Goal: Find specific page/section: Find specific page/section

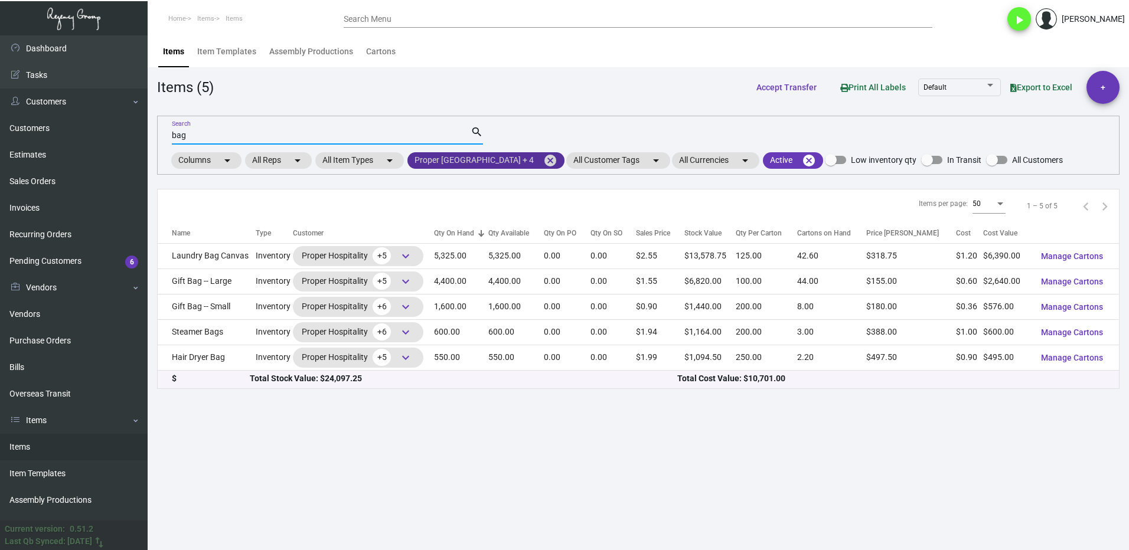
click at [557, 160] on mat-icon "cancel" at bounding box center [550, 161] width 14 height 14
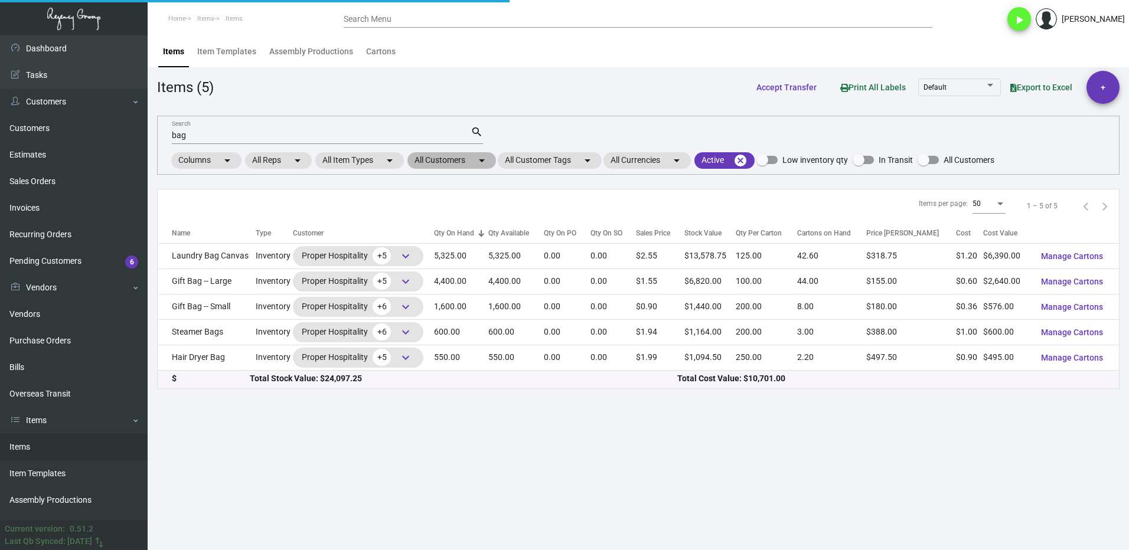
click at [438, 162] on mat-chip "All Customers arrow_drop_down" at bounding box center [451, 160] width 89 height 17
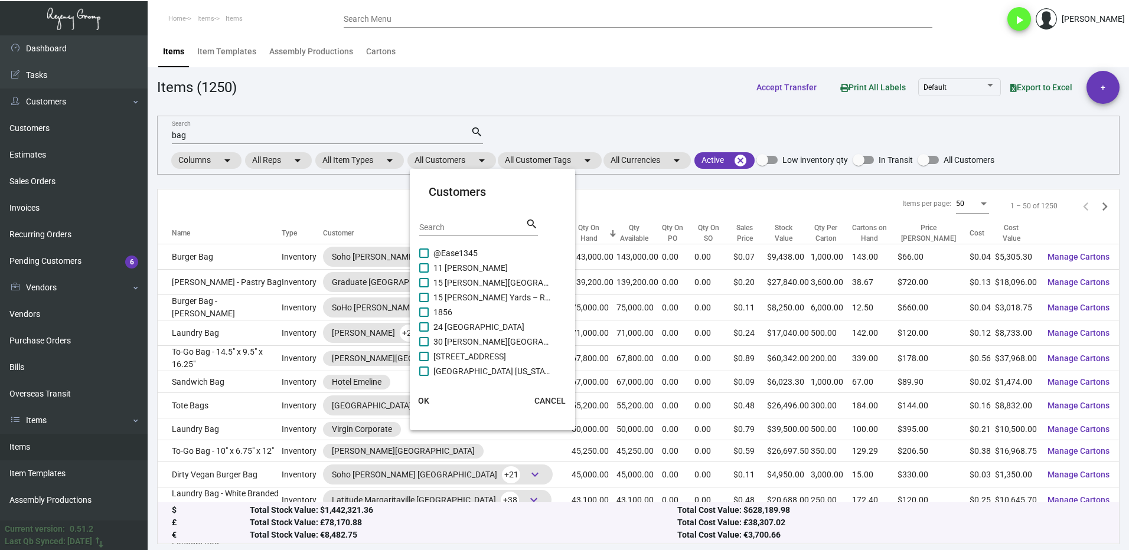
click at [463, 225] on input "Search" at bounding box center [472, 227] width 106 height 9
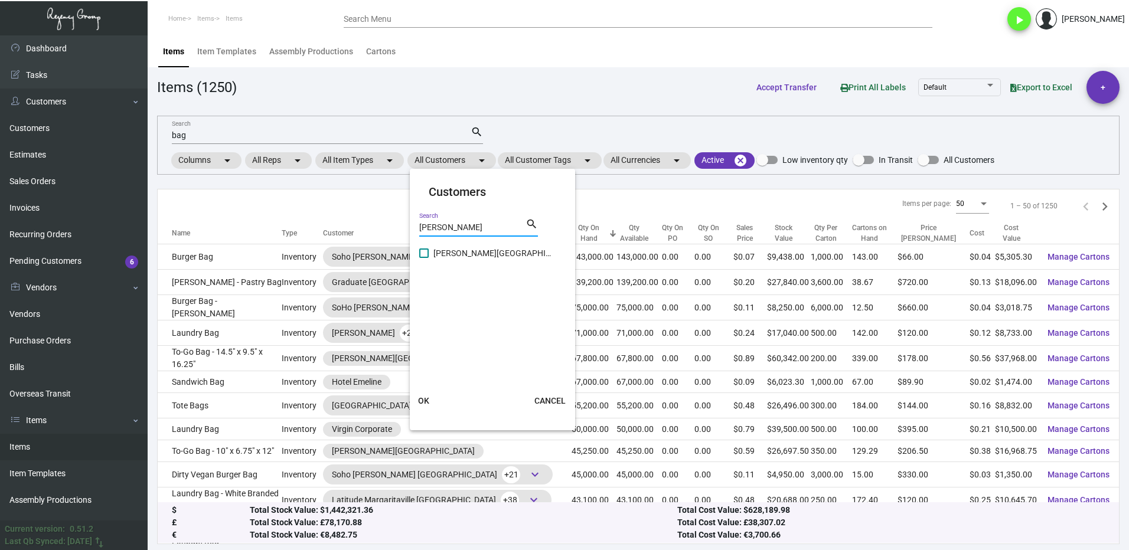
type input "[PERSON_NAME]"
drag, startPoint x: 437, startPoint y: 257, endPoint x: 456, endPoint y: 301, distance: 48.4
click at [436, 257] on span "[PERSON_NAME][GEOGRAPHIC_DATA]" at bounding box center [492, 253] width 118 height 14
click at [424, 258] on input "[PERSON_NAME][GEOGRAPHIC_DATA]" at bounding box center [423, 258] width 1 height 1
checkbox input "true"
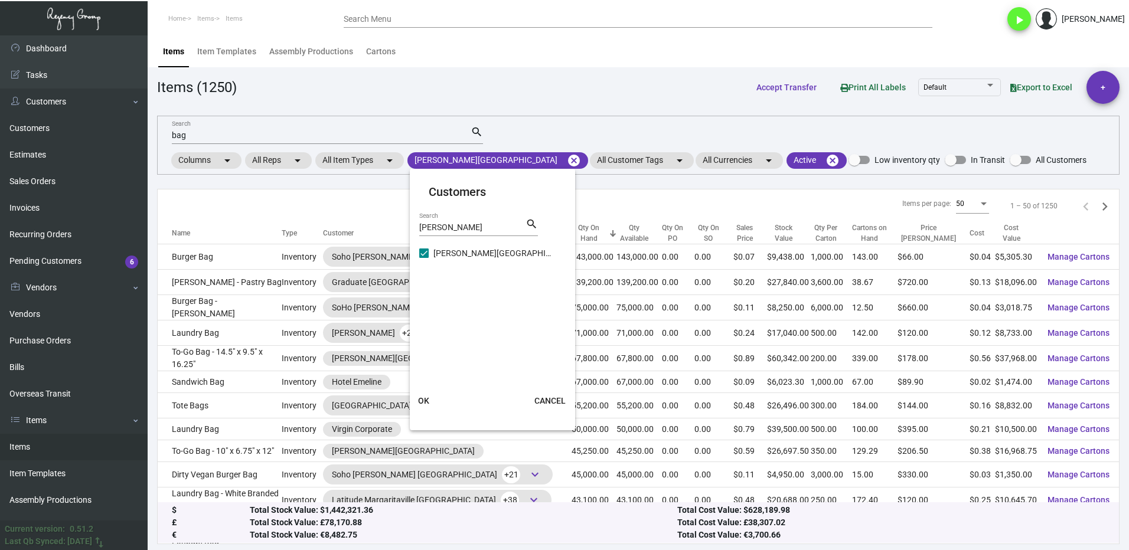
click at [429, 398] on button "OK" at bounding box center [424, 400] width 38 height 21
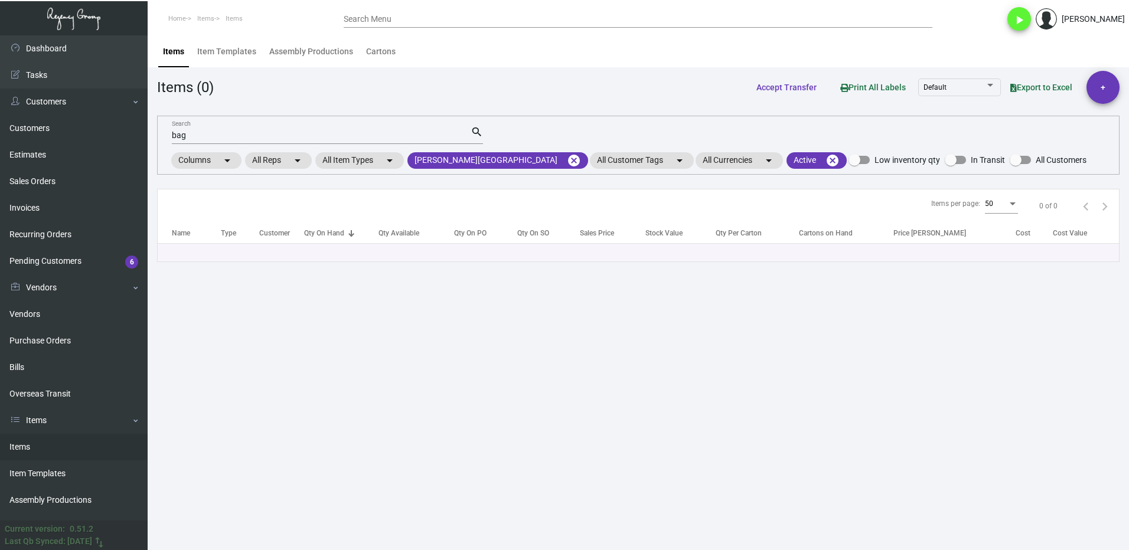
click at [219, 137] on input "bag" at bounding box center [321, 135] width 299 height 9
type input "b"
